Goal: Check status: Check status

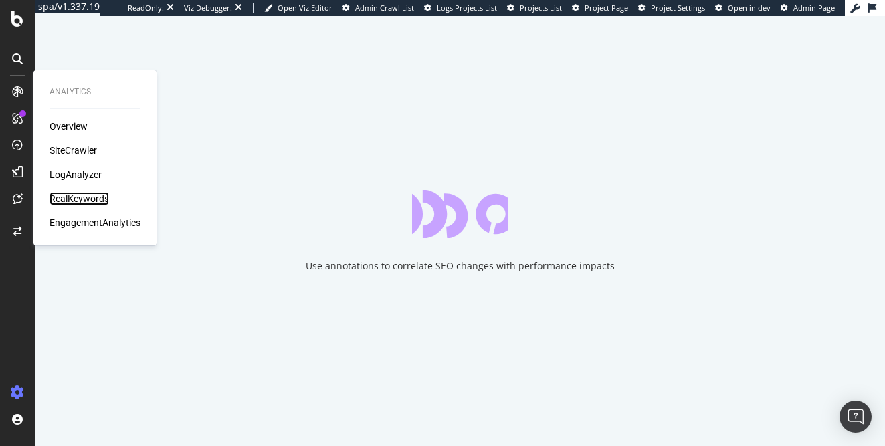
click at [75, 198] on div "RealKeywords" at bounding box center [80, 198] width 60 height 13
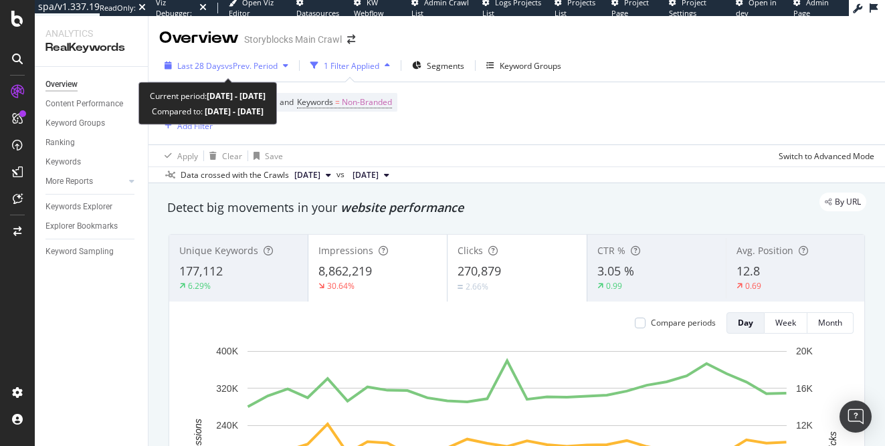
click at [246, 70] on span "vs Prev. Period" at bounding box center [251, 65] width 53 height 11
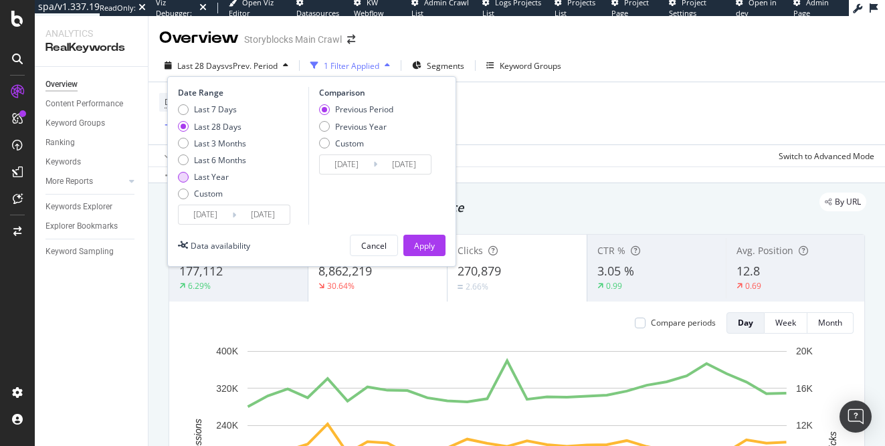
click at [187, 176] on div "Last Year" at bounding box center [183, 177] width 11 height 11
type input "[DATE]"
click at [421, 244] on div "Apply" at bounding box center [424, 245] width 21 height 11
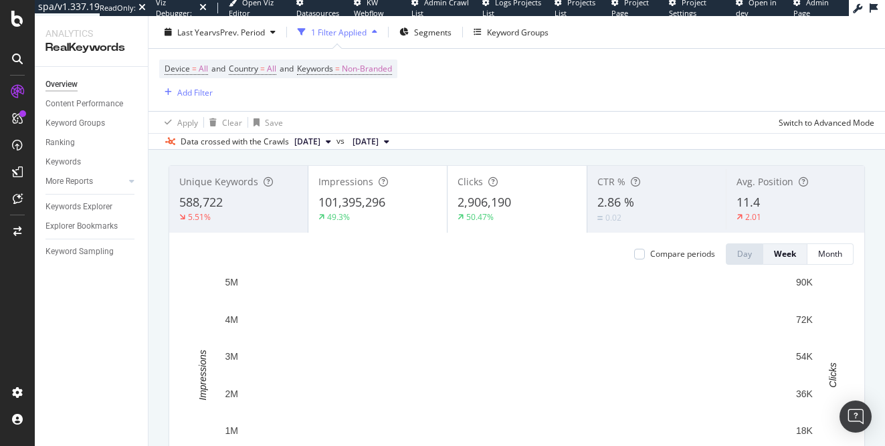
scroll to position [68, 0]
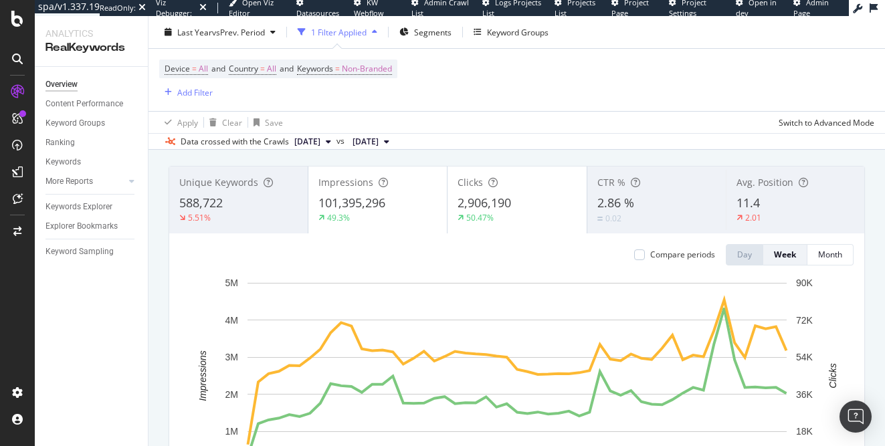
click at [321, 143] on span "[DATE]" at bounding box center [307, 142] width 26 height 12
click at [370, 102] on div "Device = All and Country = All and Keywords = Non-Branded Add Filter" at bounding box center [516, 80] width 715 height 62
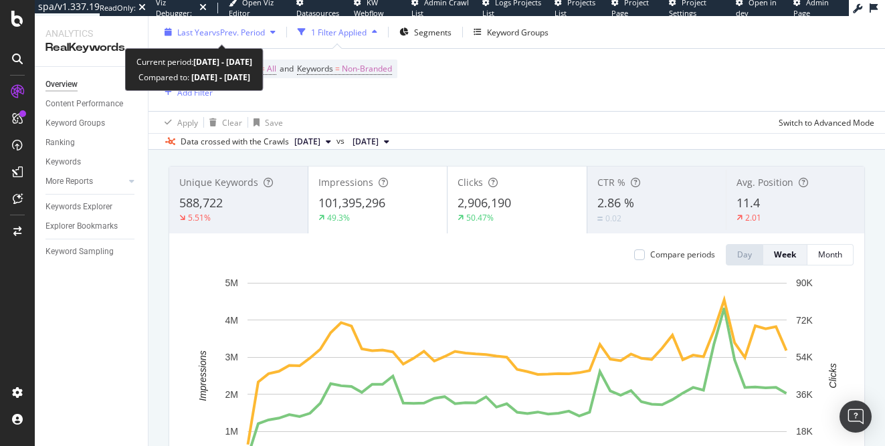
click at [256, 37] on div "Last Year vs Prev. Period" at bounding box center [221, 31] width 88 height 11
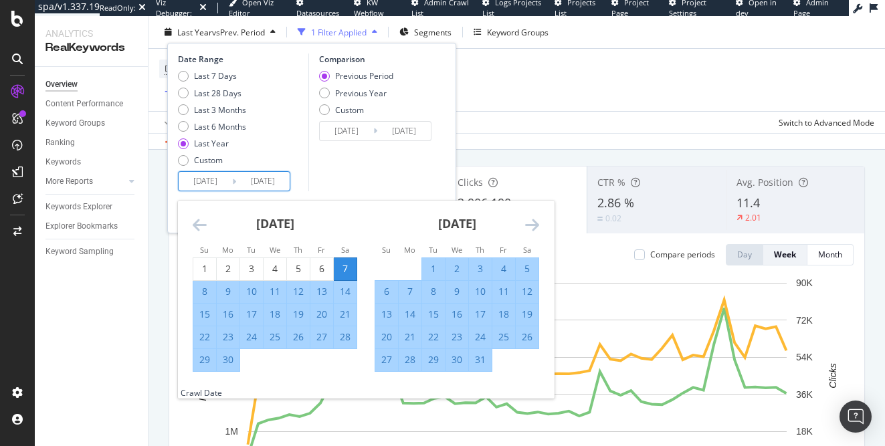
click at [226, 182] on input "[DATE]" at bounding box center [206, 181] width 54 height 19
click at [229, 294] on div "9" at bounding box center [228, 291] width 23 height 13
type input "[DATE]"
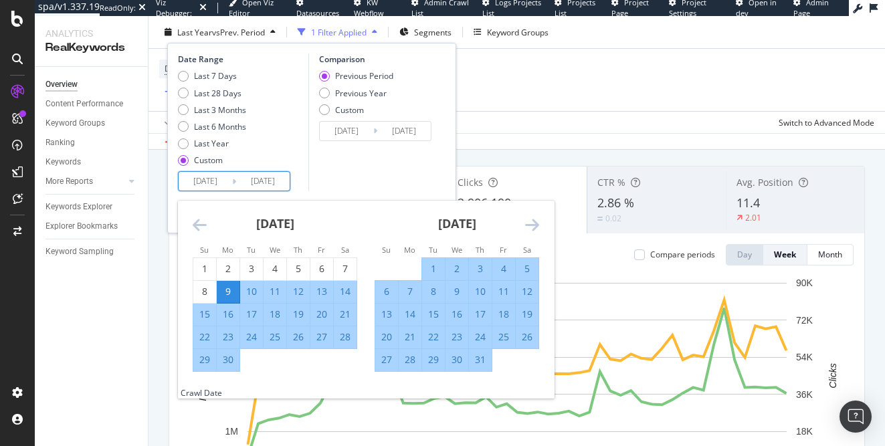
click at [365, 169] on div "Comparison Previous Period Previous Year Custom [DATE] Navigate forward to inte…" at bounding box center [372, 123] width 127 height 138
type input "[DATE]"
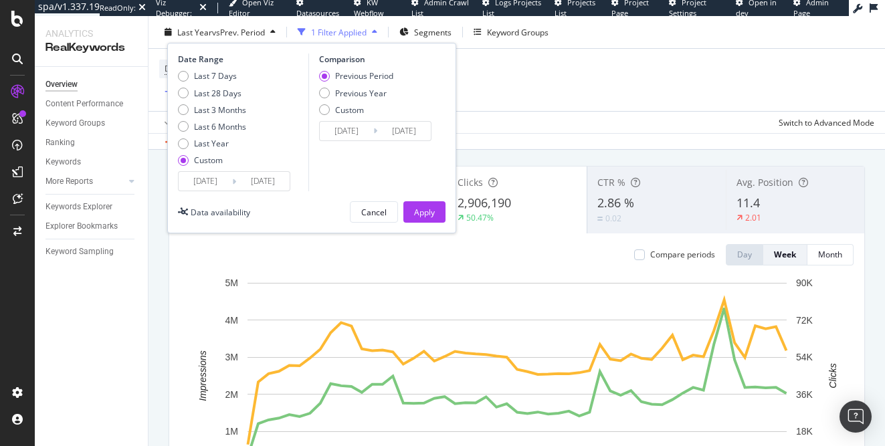
click at [367, 131] on input "[DATE]" at bounding box center [347, 131] width 54 height 19
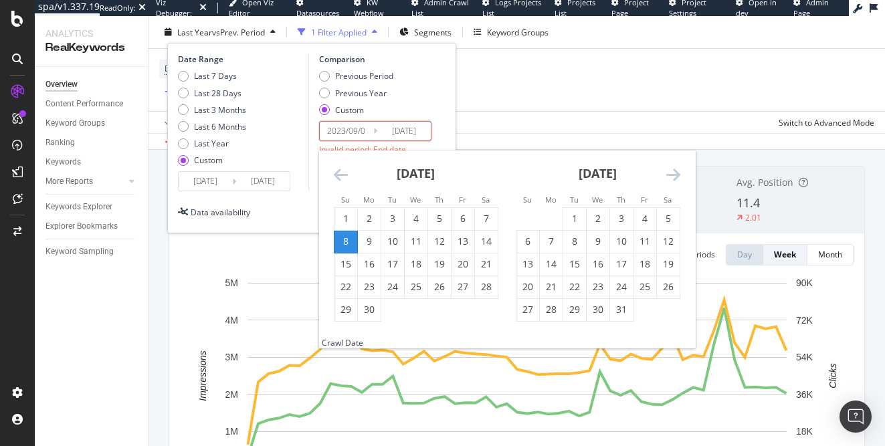
type input "[DATE]"
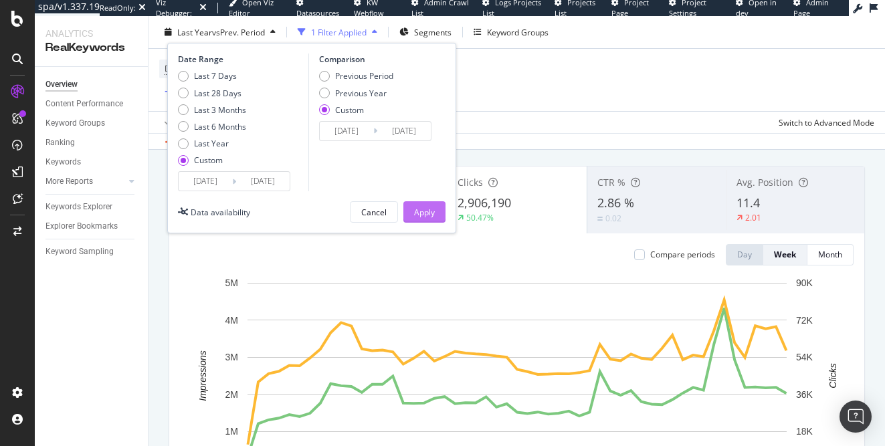
type input "[DATE]"
click at [426, 213] on div "Apply" at bounding box center [424, 211] width 21 height 11
